Goal: Communication & Community: Connect with others

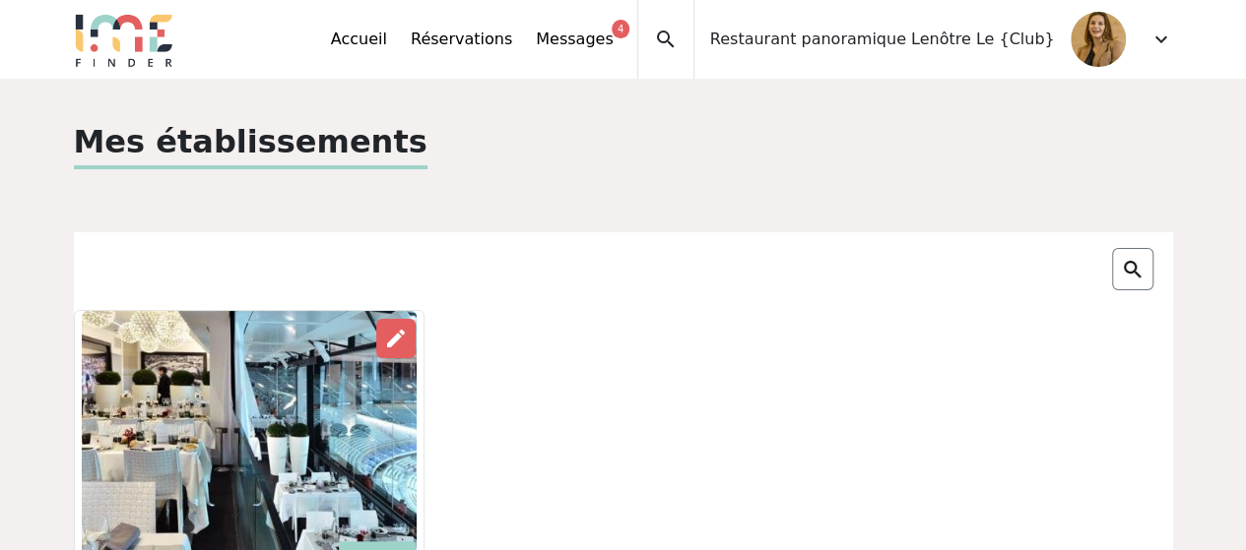
click at [1157, 45] on span "expand_more" at bounding box center [1161, 40] width 24 height 24
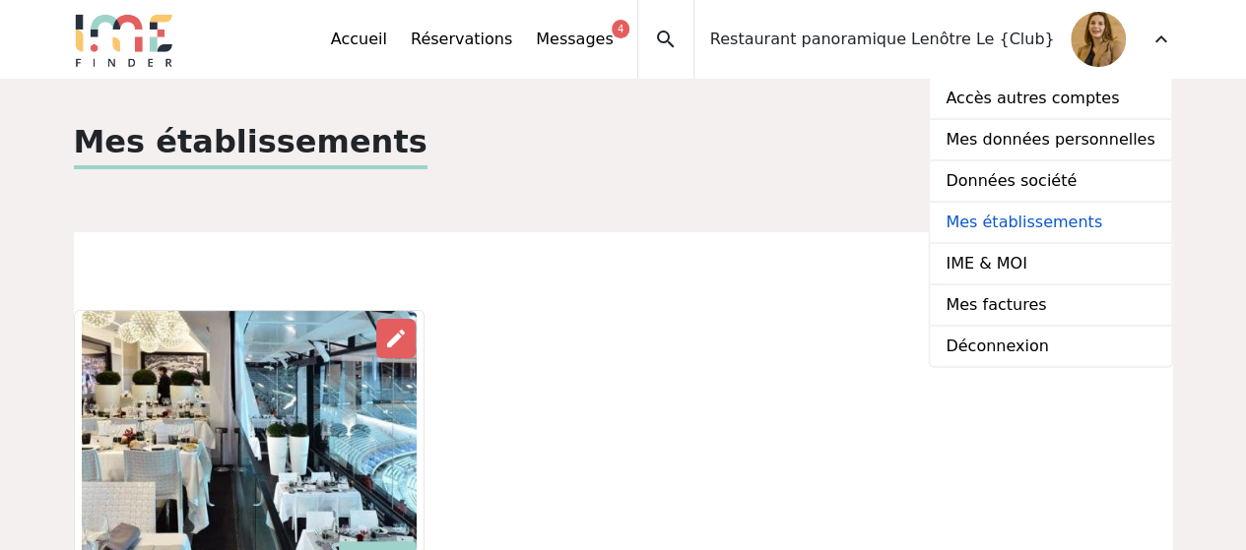
click at [1056, 224] on link "Mes établissements" at bounding box center [1050, 223] width 240 height 41
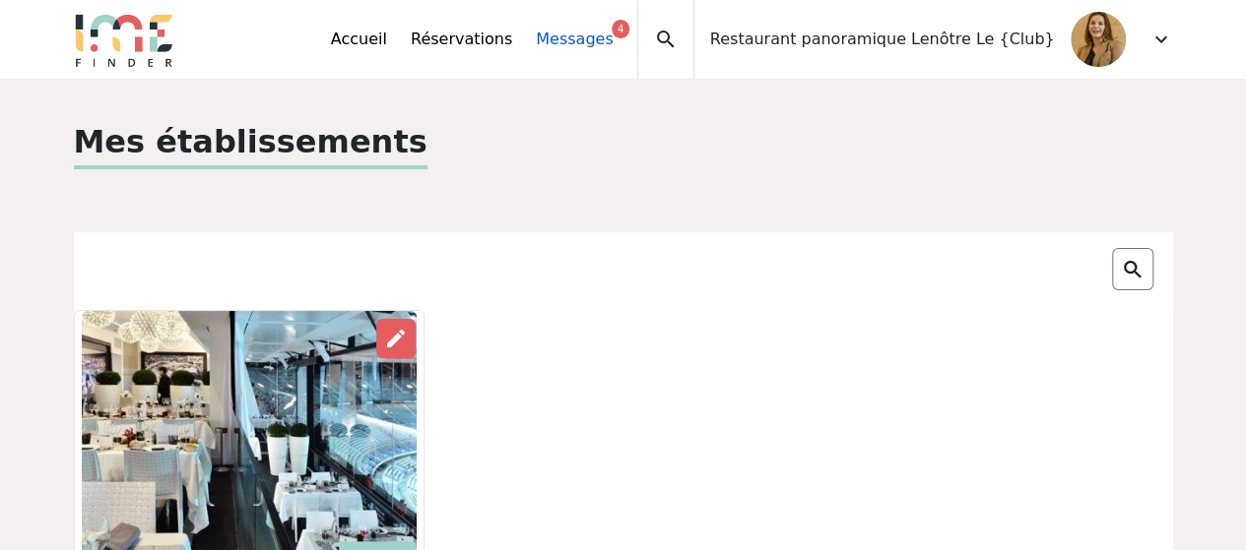
click at [613, 41] on link "Messages 4" at bounding box center [574, 40] width 77 height 24
